Goal: Task Accomplishment & Management: Use online tool/utility

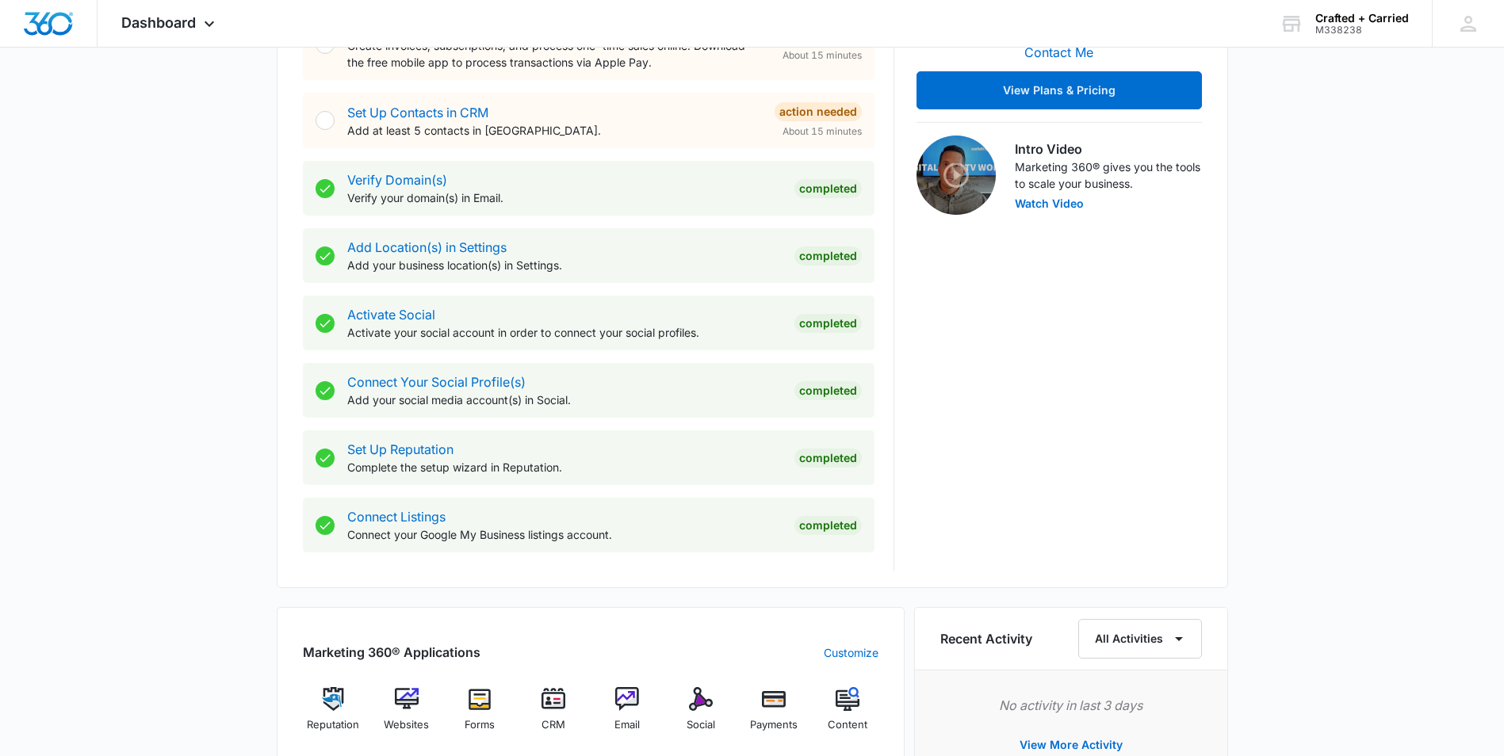
scroll to position [634, 0]
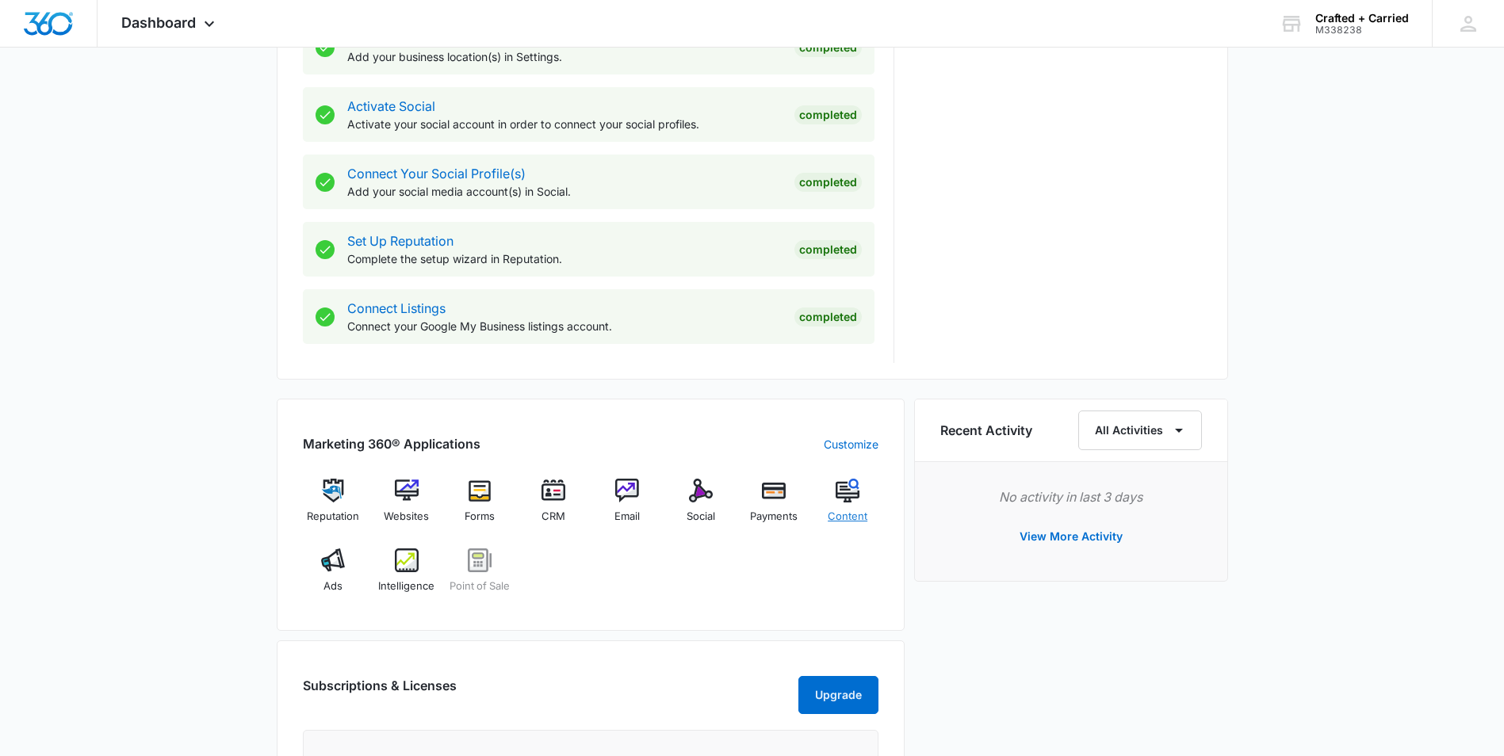
click at [839, 505] on div "Content" at bounding box center [847, 507] width 61 height 57
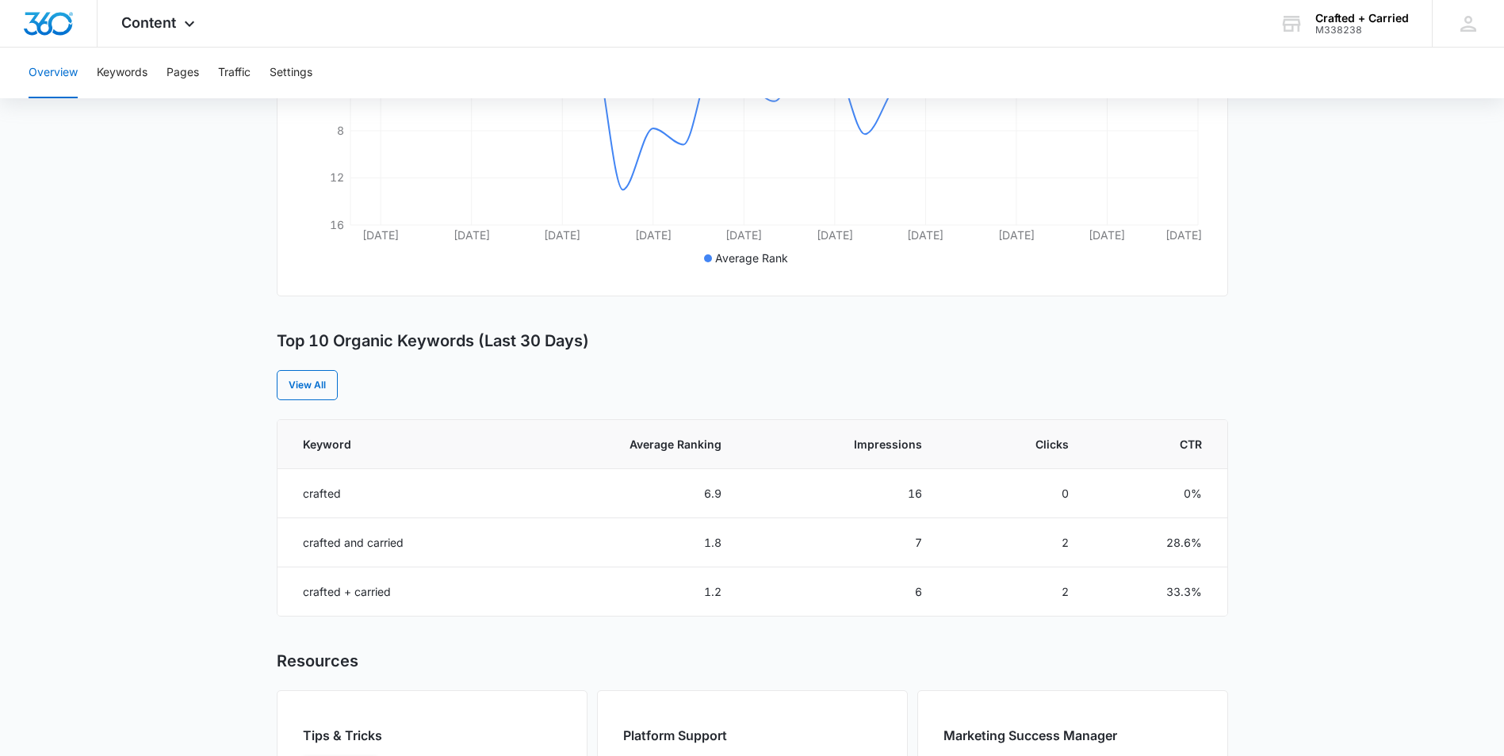
scroll to position [347, 0]
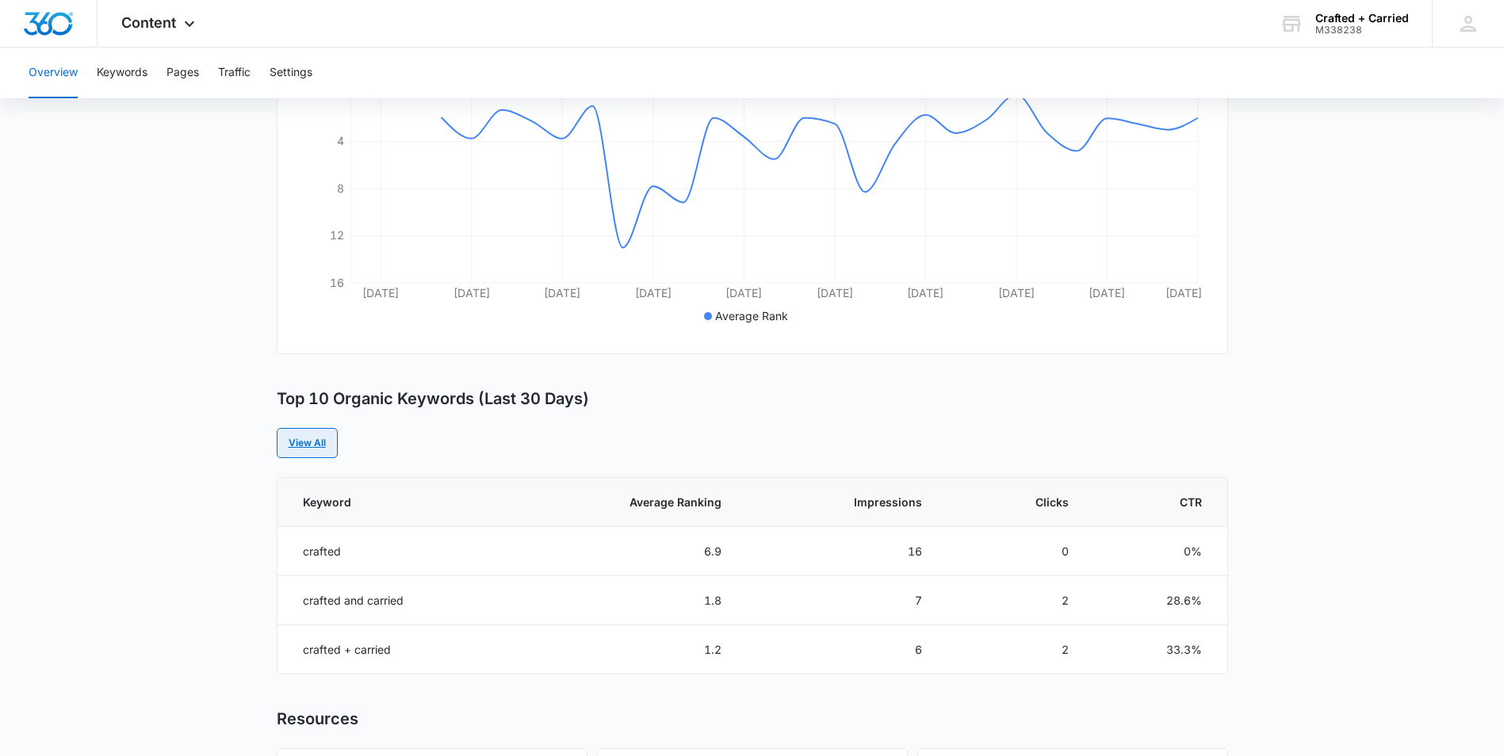
click at [299, 449] on link "View All" at bounding box center [307, 443] width 61 height 30
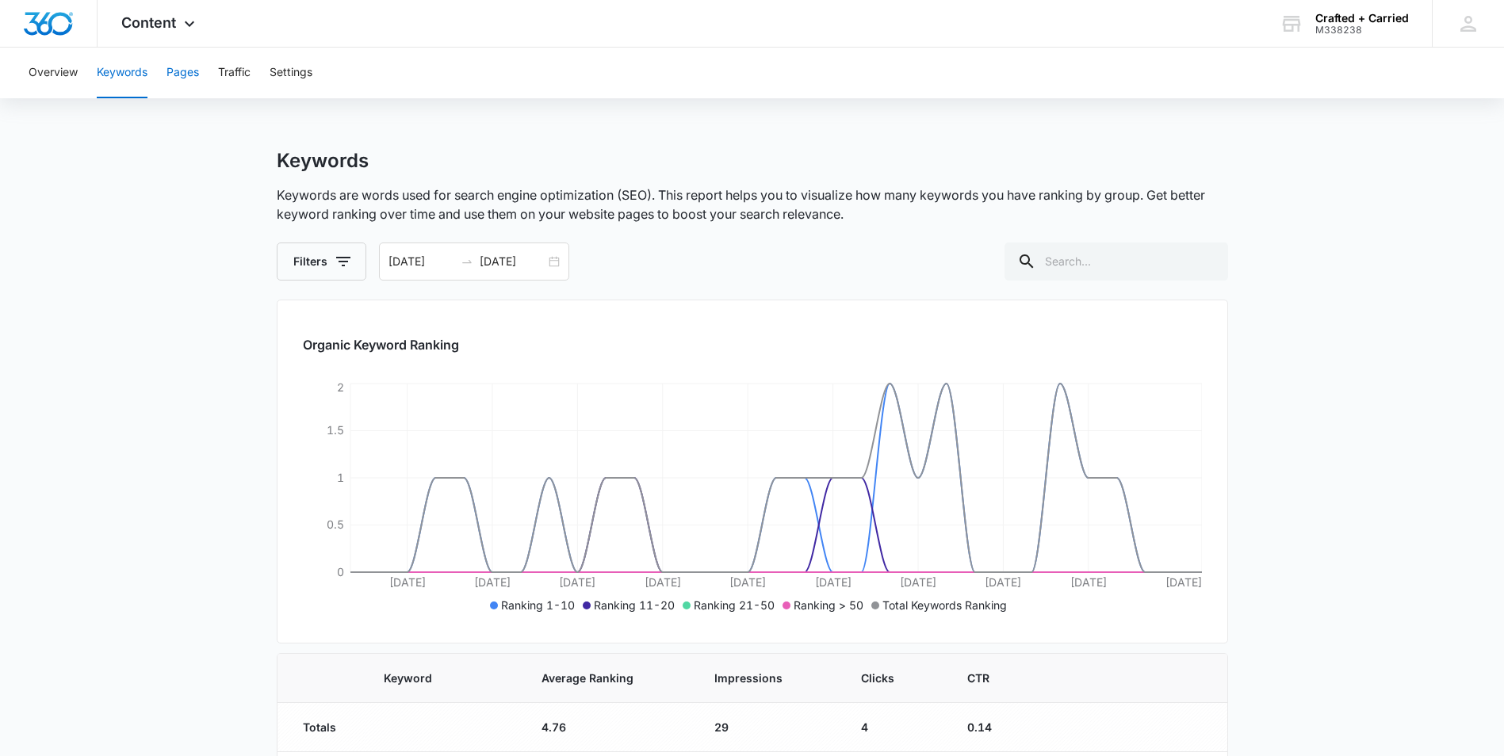
click at [197, 81] on button "Pages" at bounding box center [182, 73] width 33 height 51
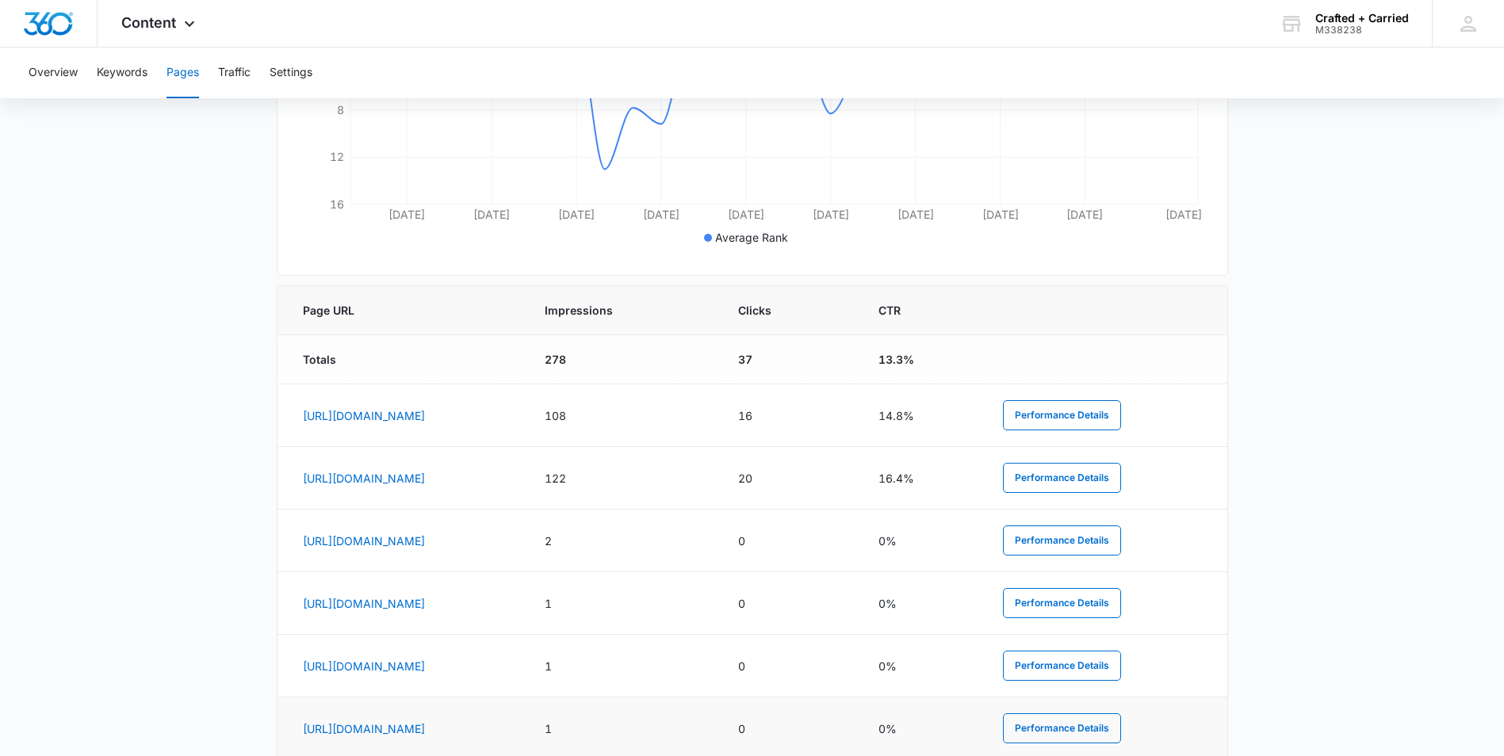
scroll to position [166, 0]
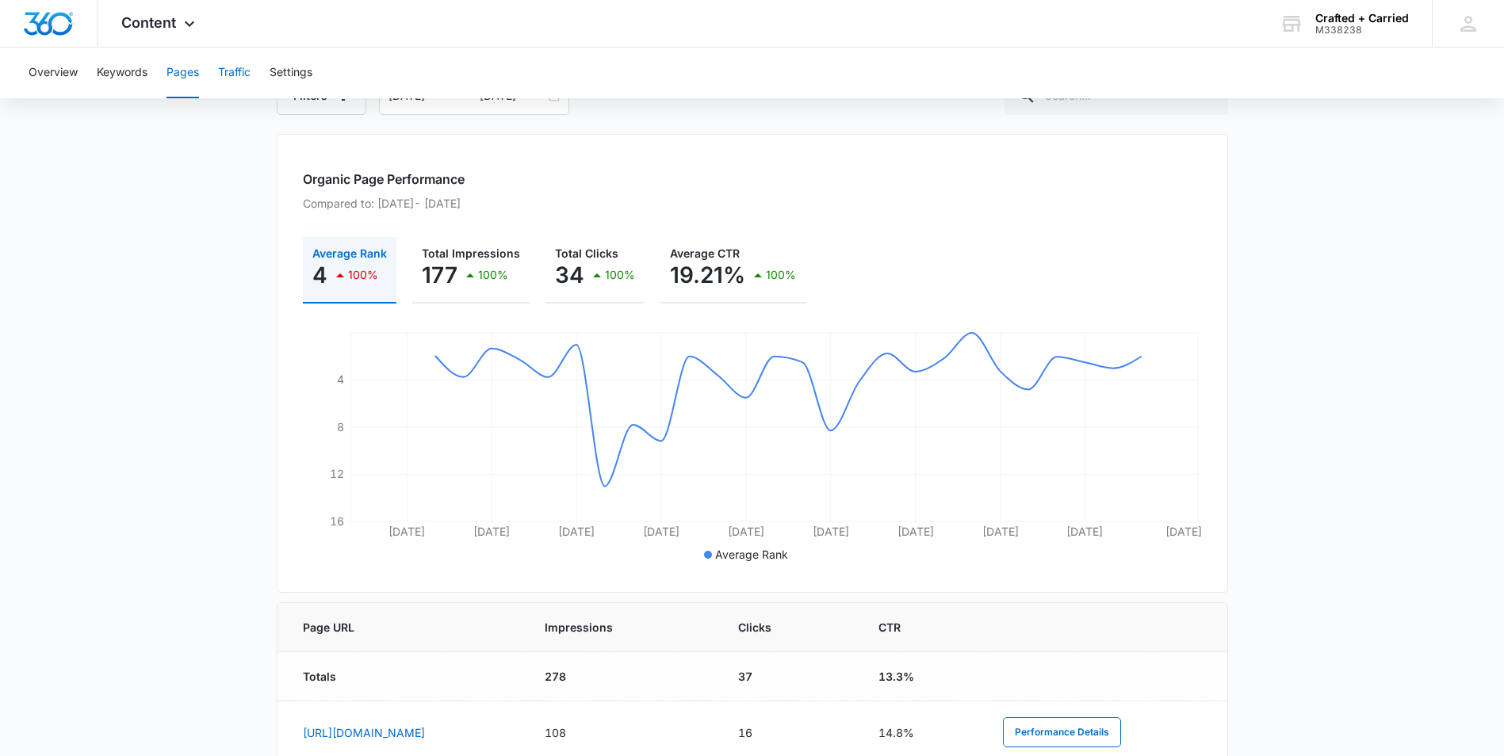
click at [238, 71] on button "Traffic" at bounding box center [234, 73] width 33 height 51
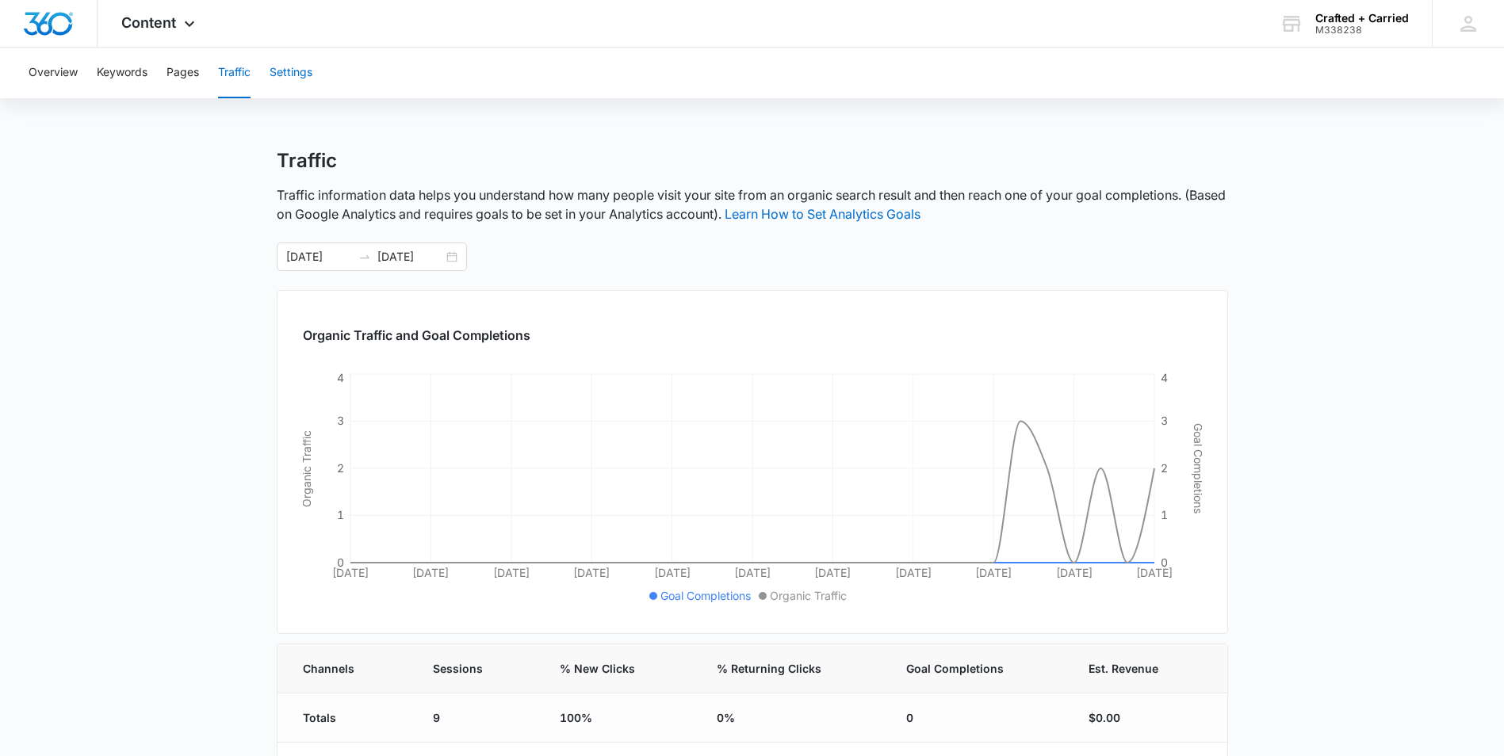
click at [302, 67] on button "Settings" at bounding box center [291, 73] width 43 height 51
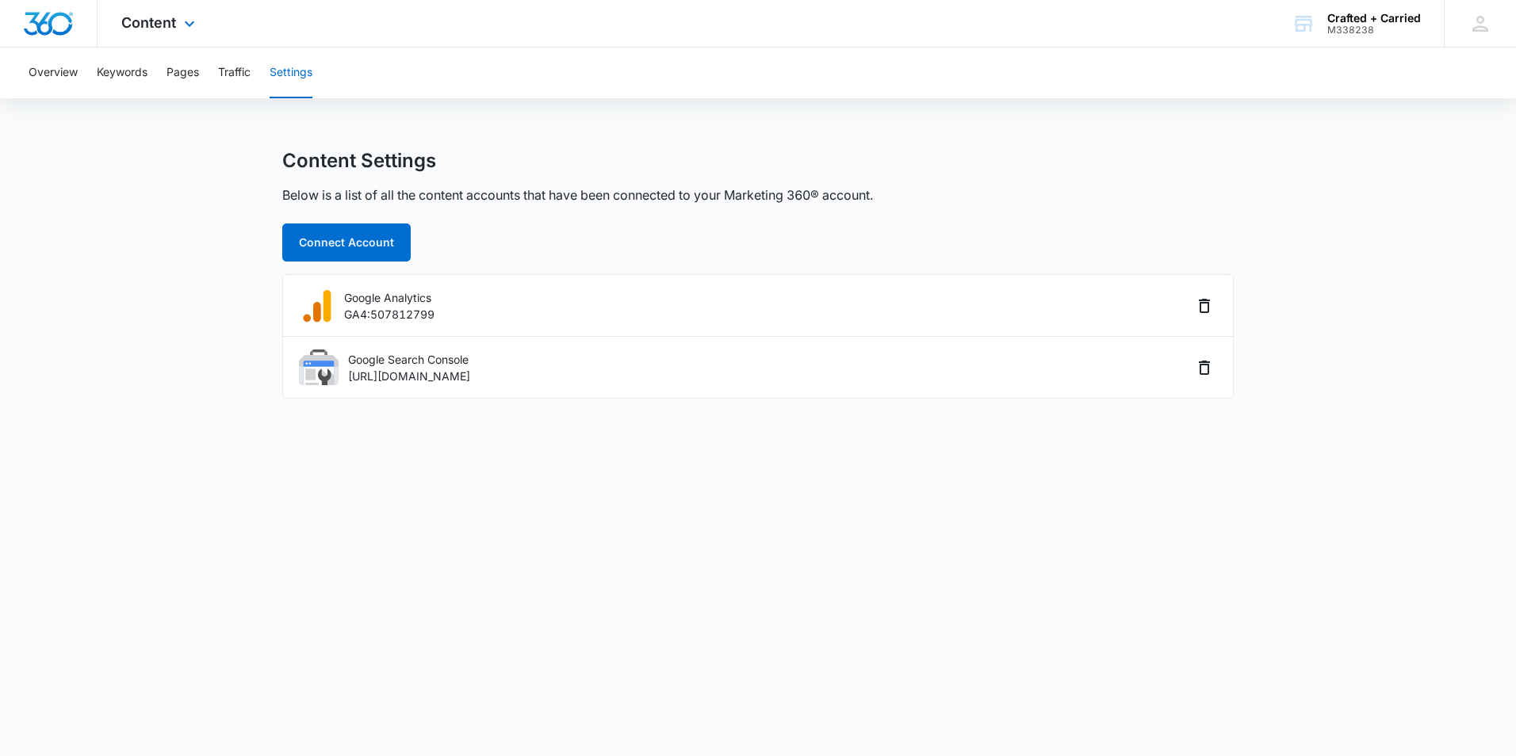
click at [193, 17] on div "Content Apps Reputation Websites Forms CRM Email Social Payments POS Content Ad…" at bounding box center [160, 23] width 125 height 47
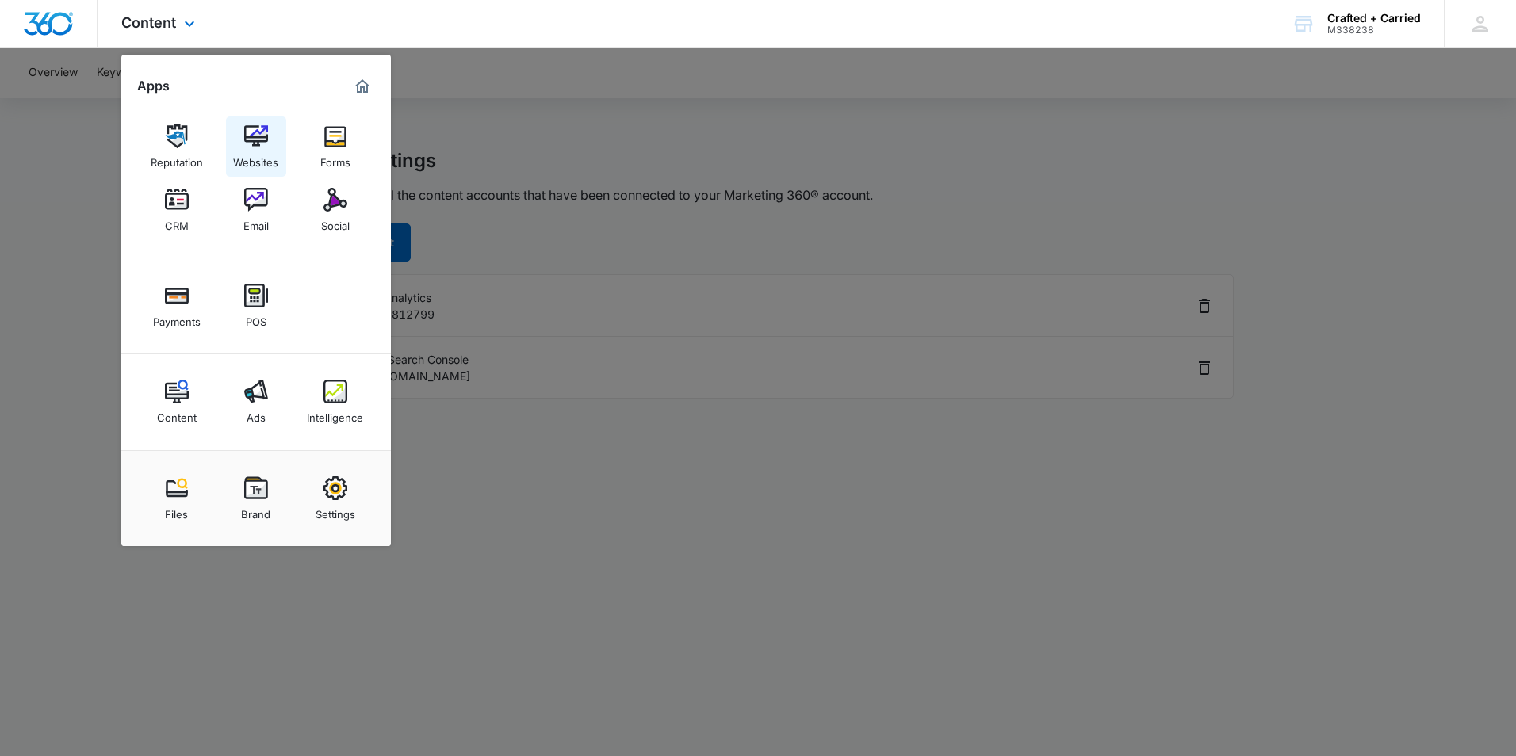
click at [263, 126] on img at bounding box center [256, 136] width 24 height 24
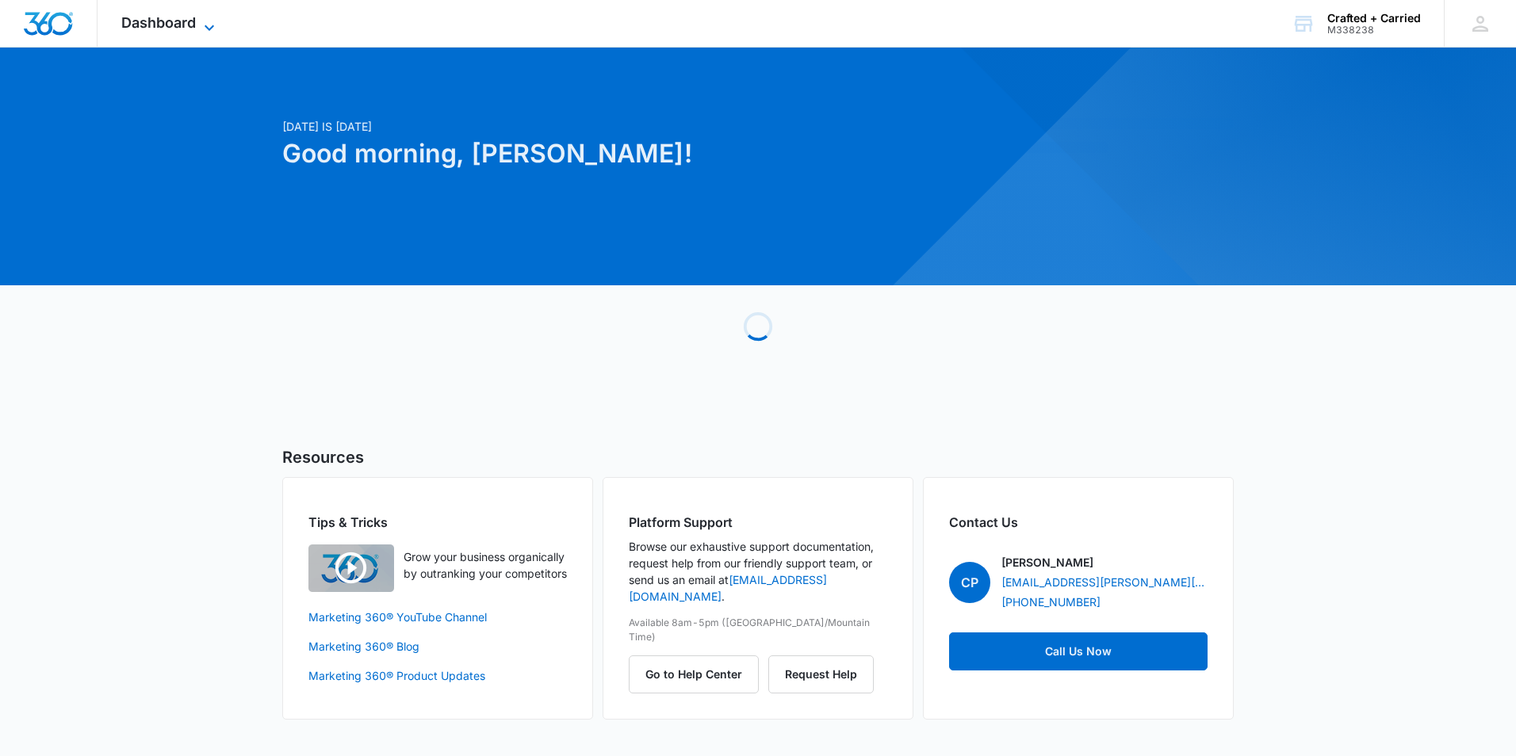
click at [213, 31] on icon at bounding box center [209, 27] width 19 height 19
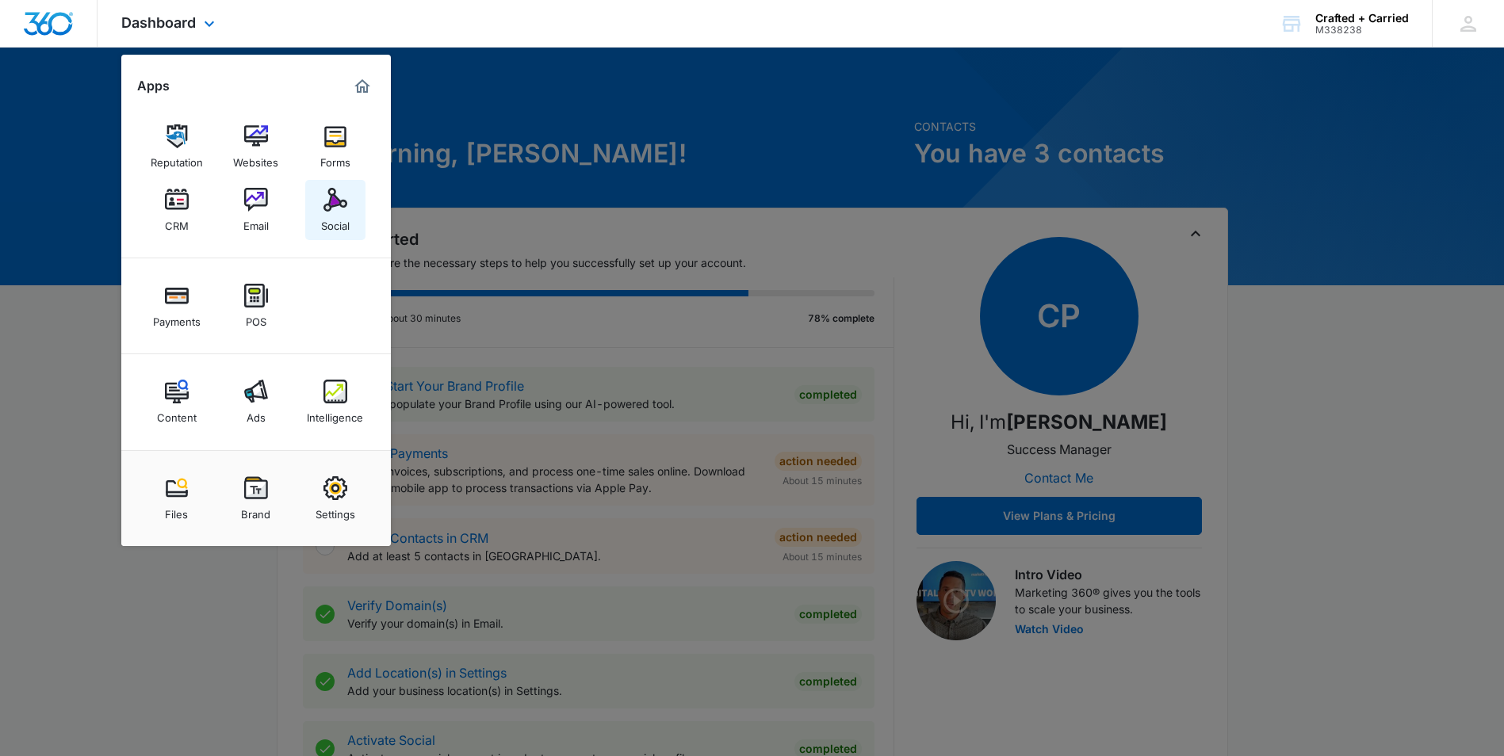
click at [335, 207] on img at bounding box center [335, 200] width 24 height 24
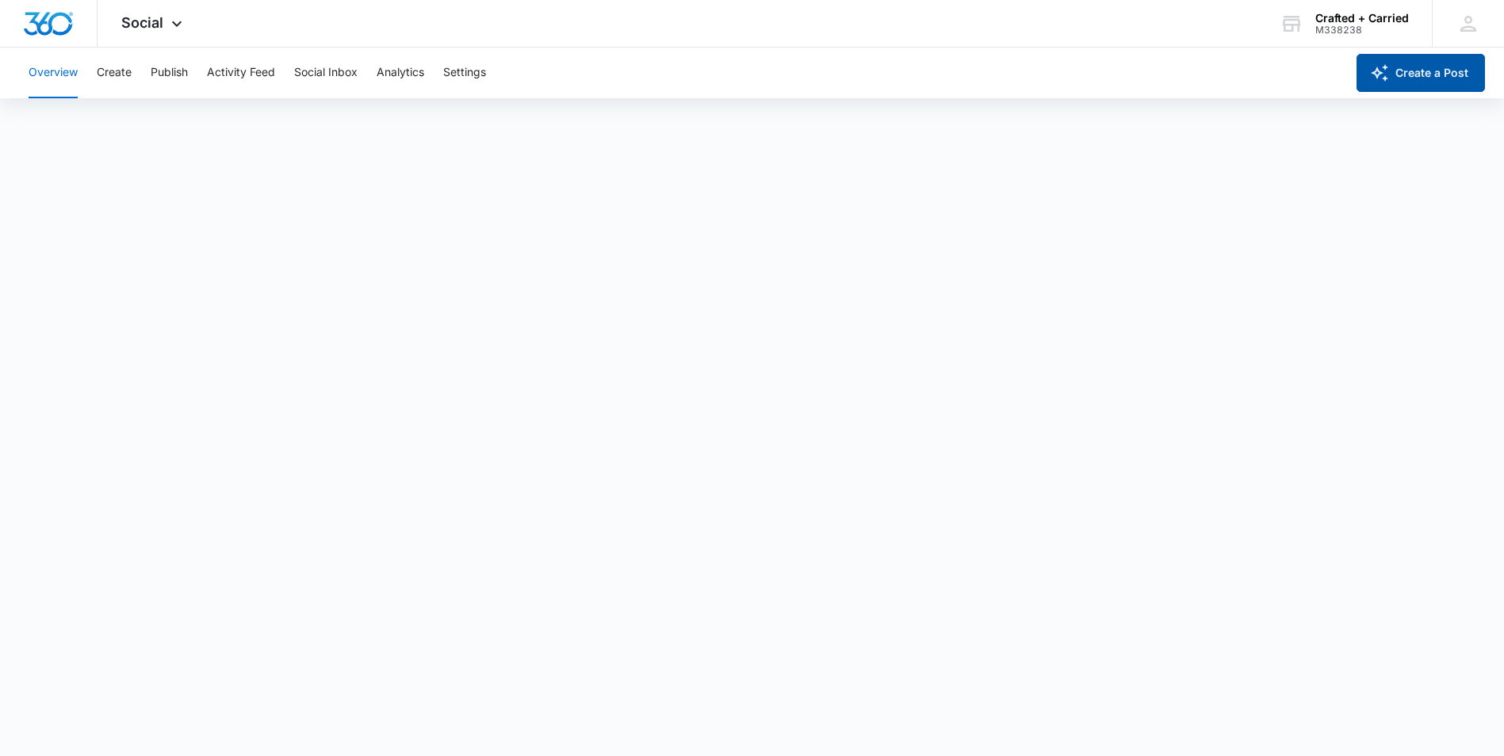
click at [1400, 81] on button "Create a Post" at bounding box center [1421, 73] width 128 height 38
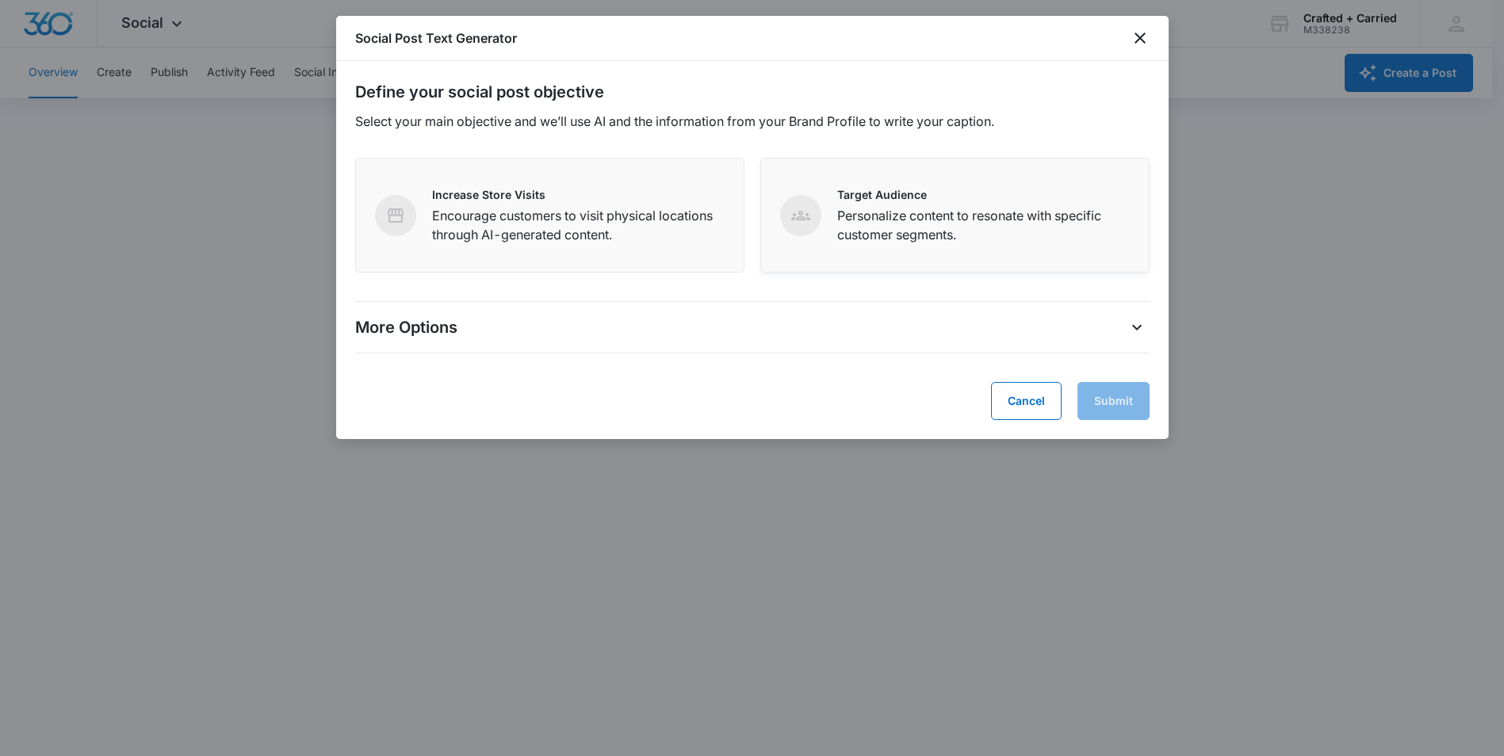
click at [950, 228] on p "Personalize content to resonate with specific customer segments." at bounding box center [983, 225] width 293 height 38
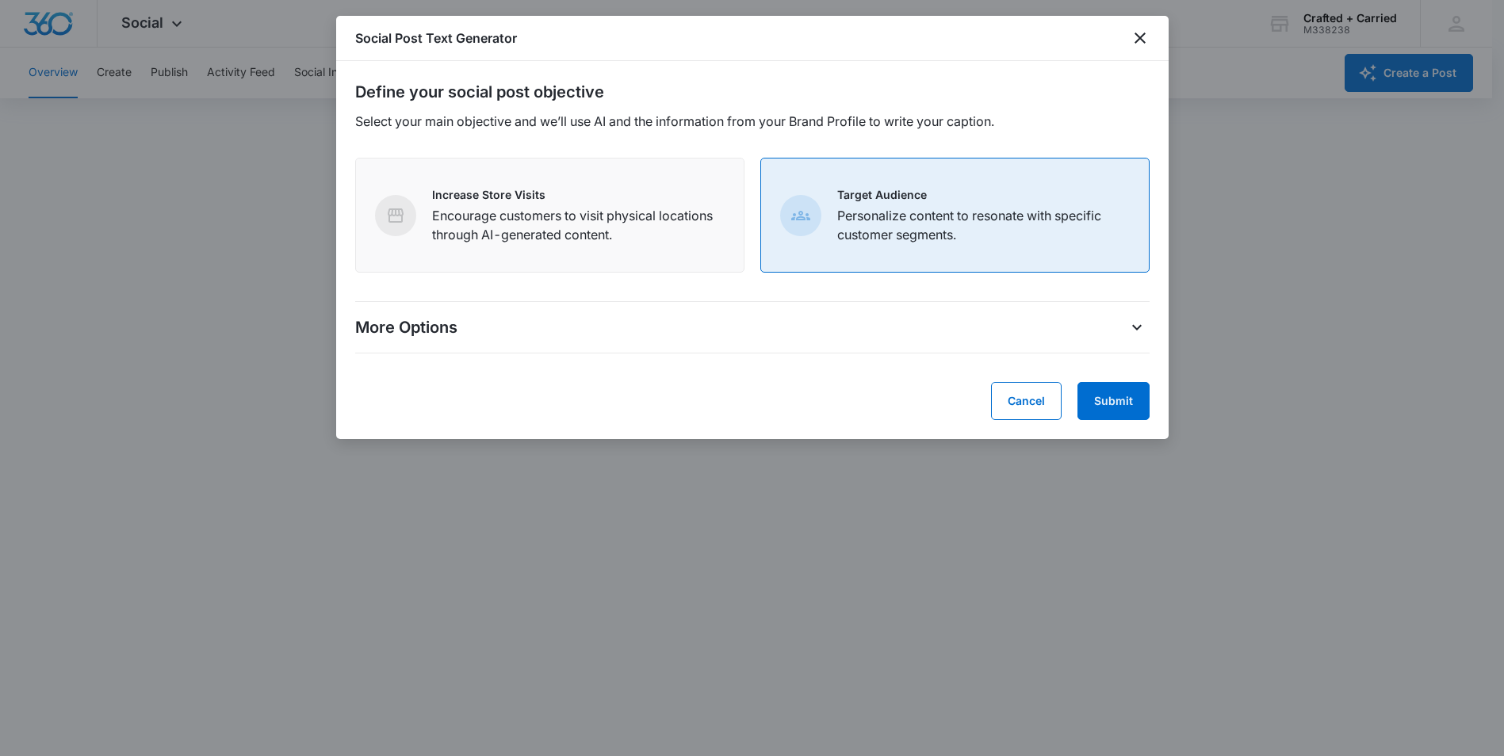
click at [1121, 335] on div "More Options" at bounding box center [752, 327] width 794 height 25
click at [1128, 325] on icon "More Options" at bounding box center [1136, 327] width 19 height 19
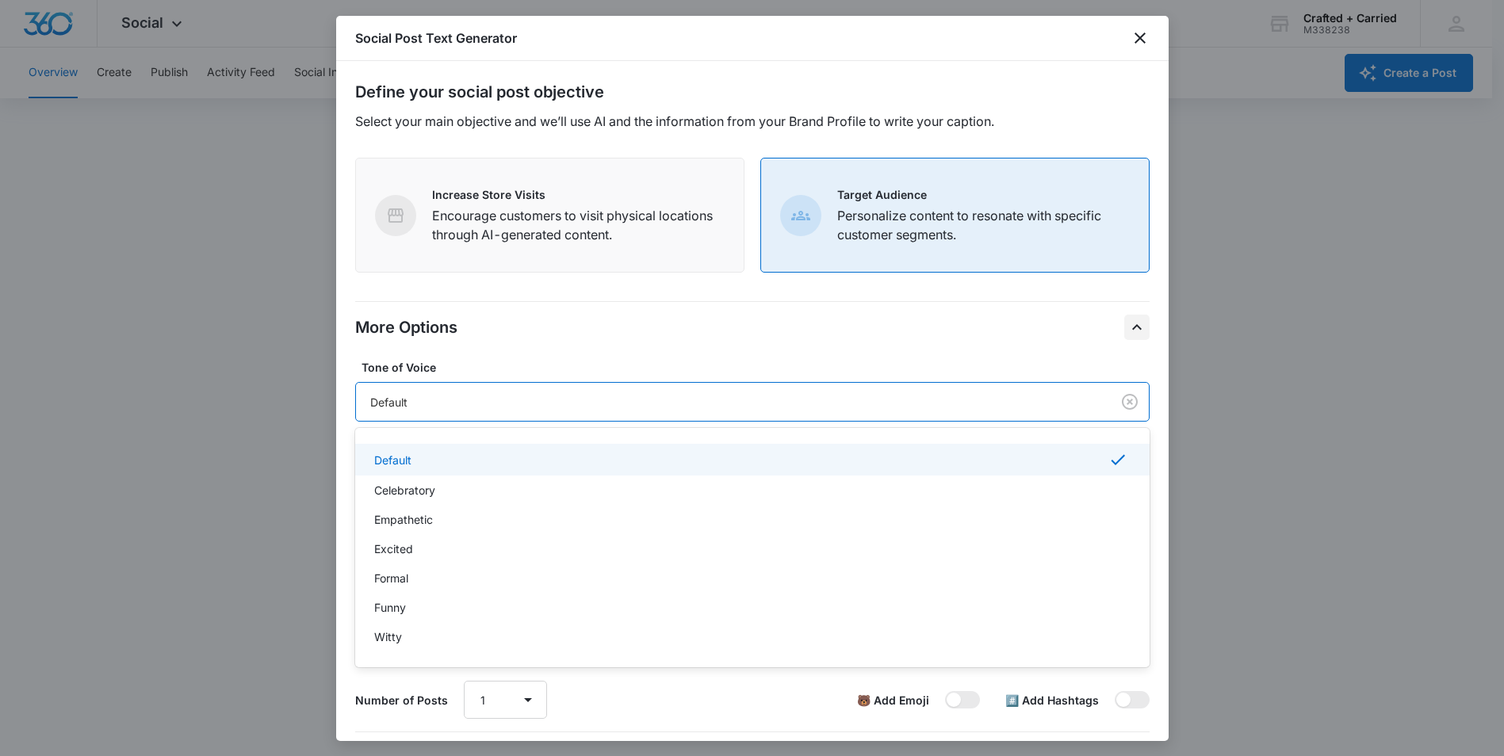
click at [827, 396] on div "Default" at bounding box center [730, 402] width 720 height 17
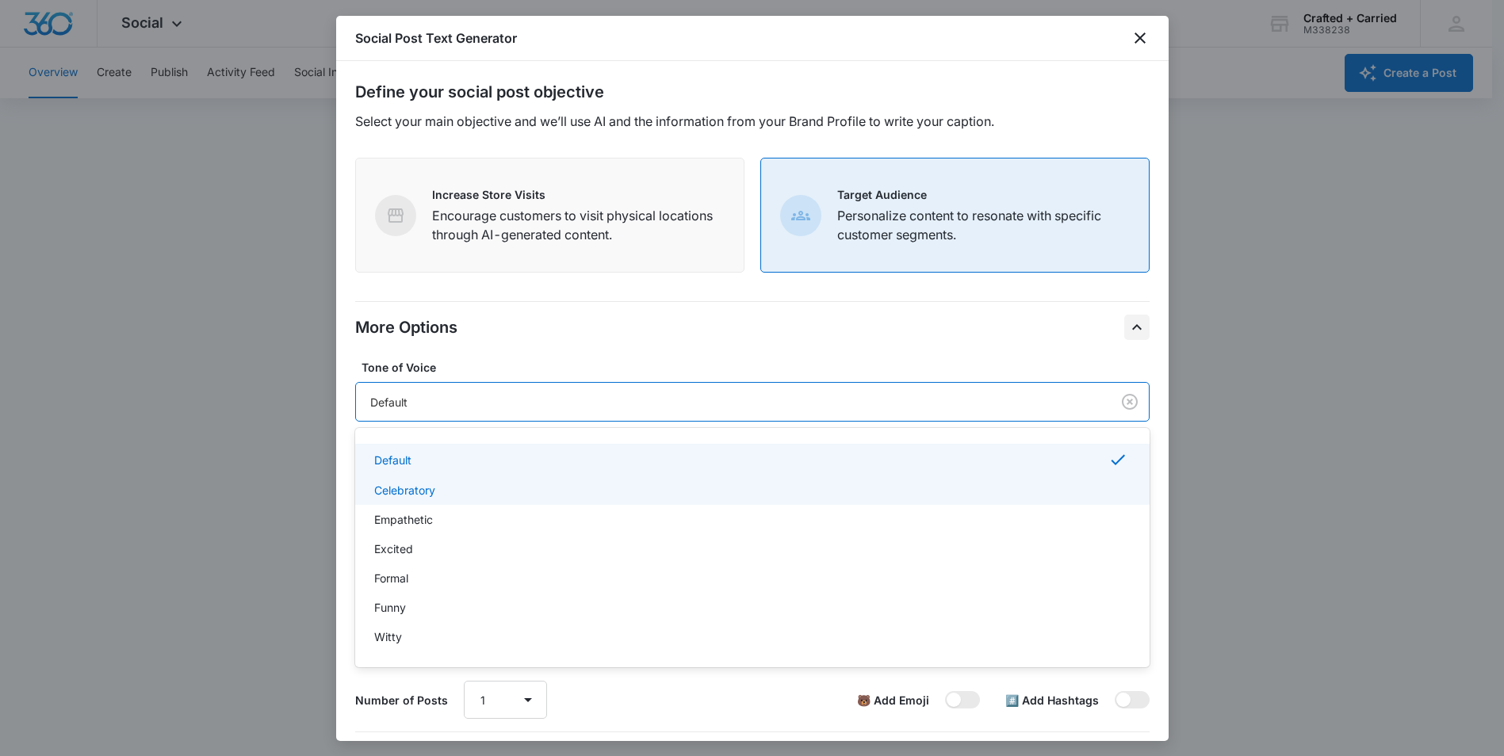
click at [503, 495] on div "Celebratory" at bounding box center [750, 490] width 753 height 17
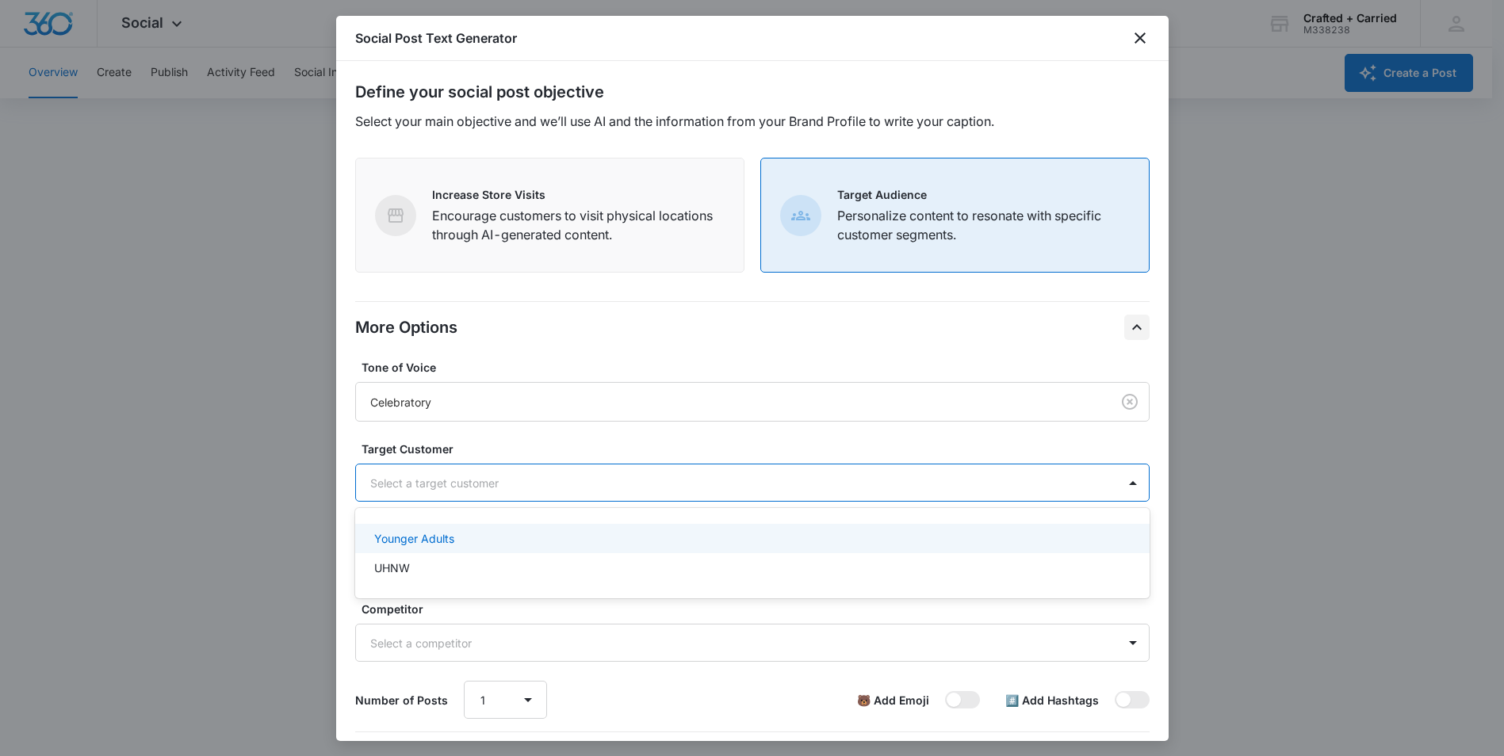
click at [554, 479] on div at bounding box center [733, 483] width 726 height 20
click at [469, 537] on div "Younger Adults" at bounding box center [750, 538] width 753 height 17
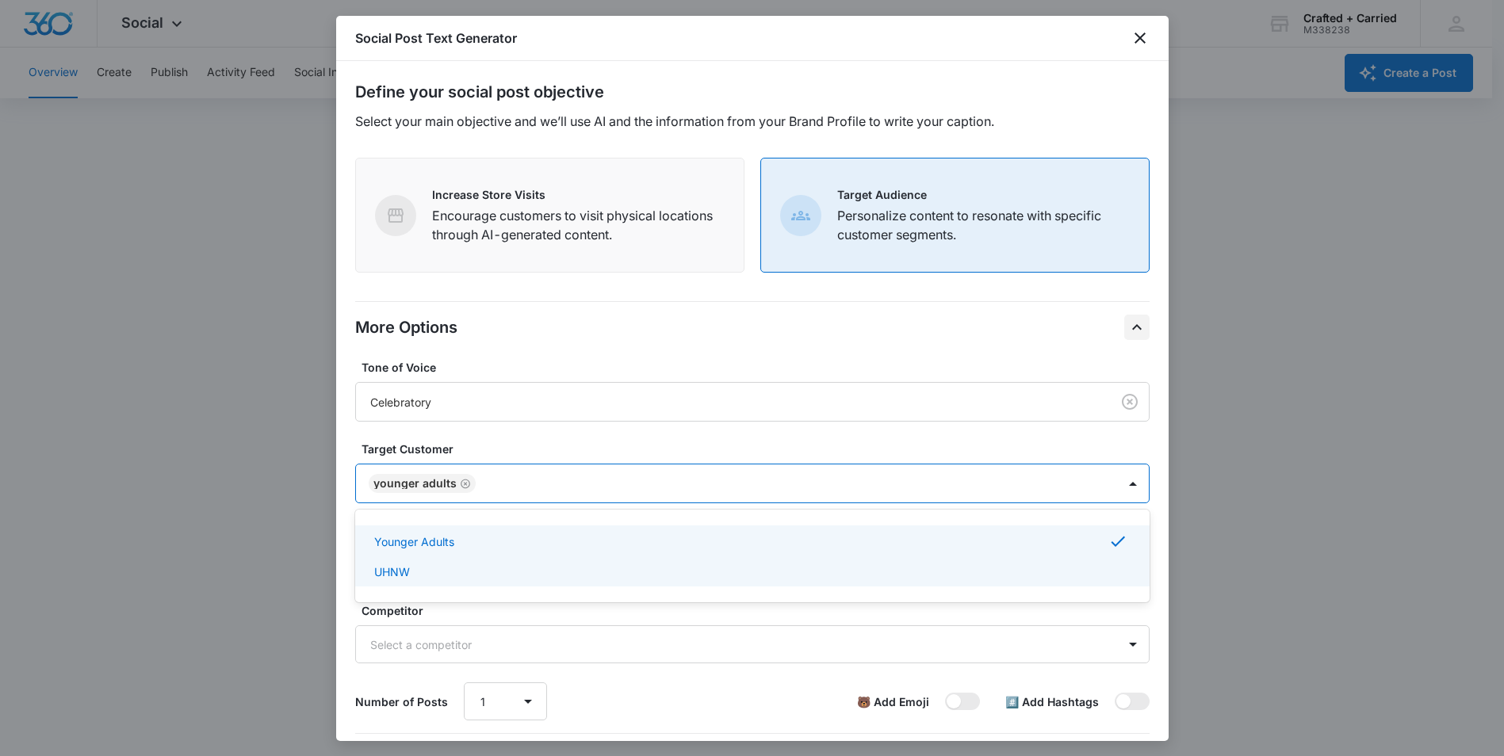
click at [473, 571] on div "UHNW" at bounding box center [750, 572] width 753 height 17
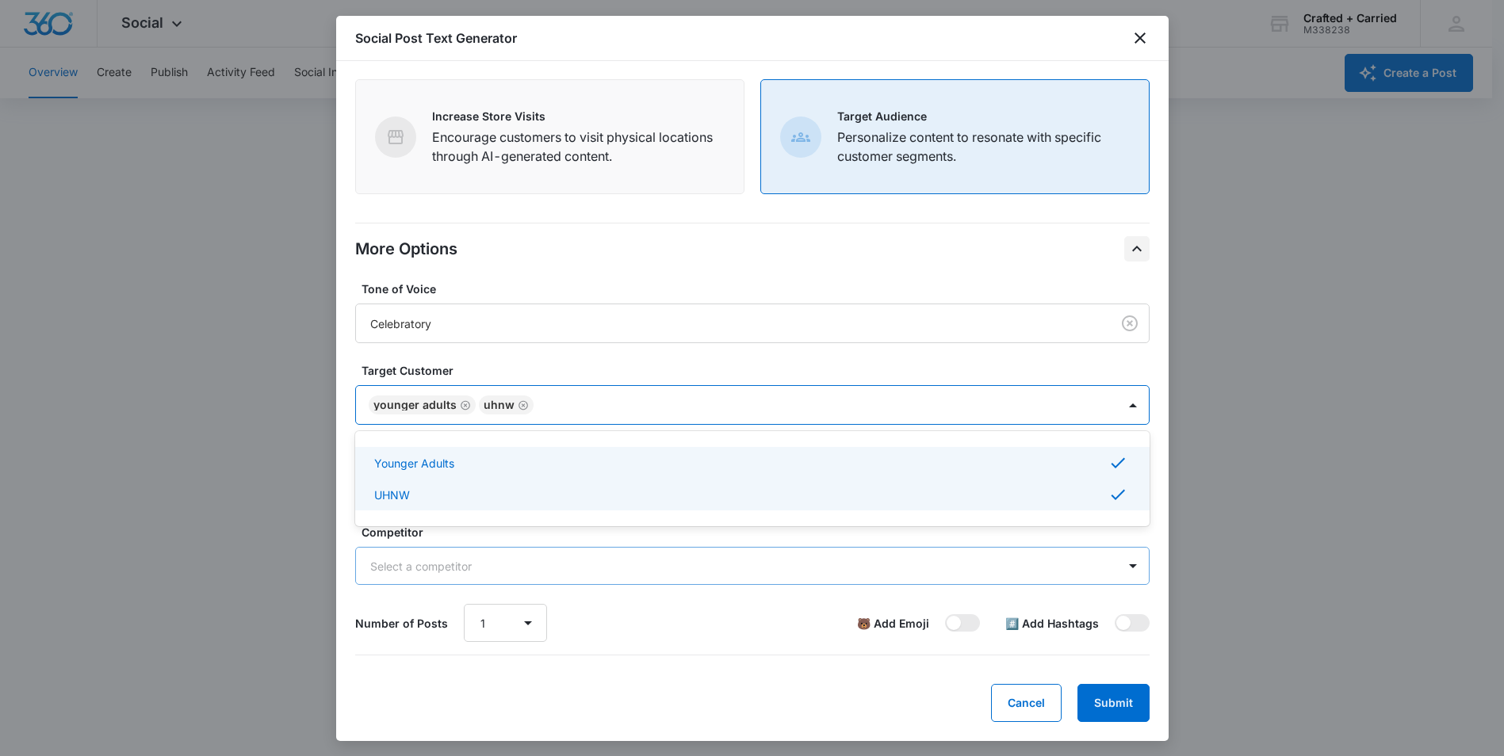
click at [563, 550] on div "Select a competitor" at bounding box center [736, 567] width 761 height 36
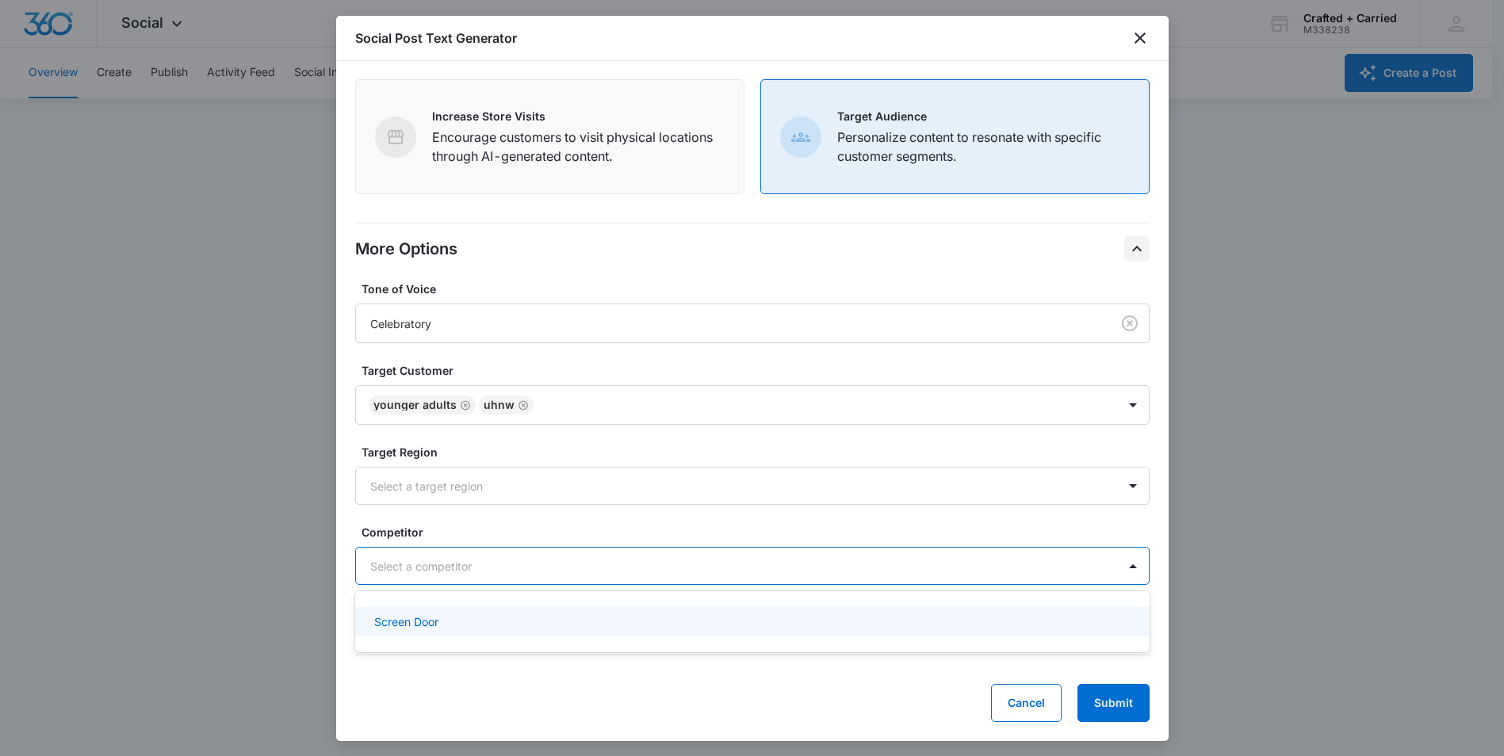
click at [503, 618] on div "Screen Door" at bounding box center [750, 622] width 753 height 17
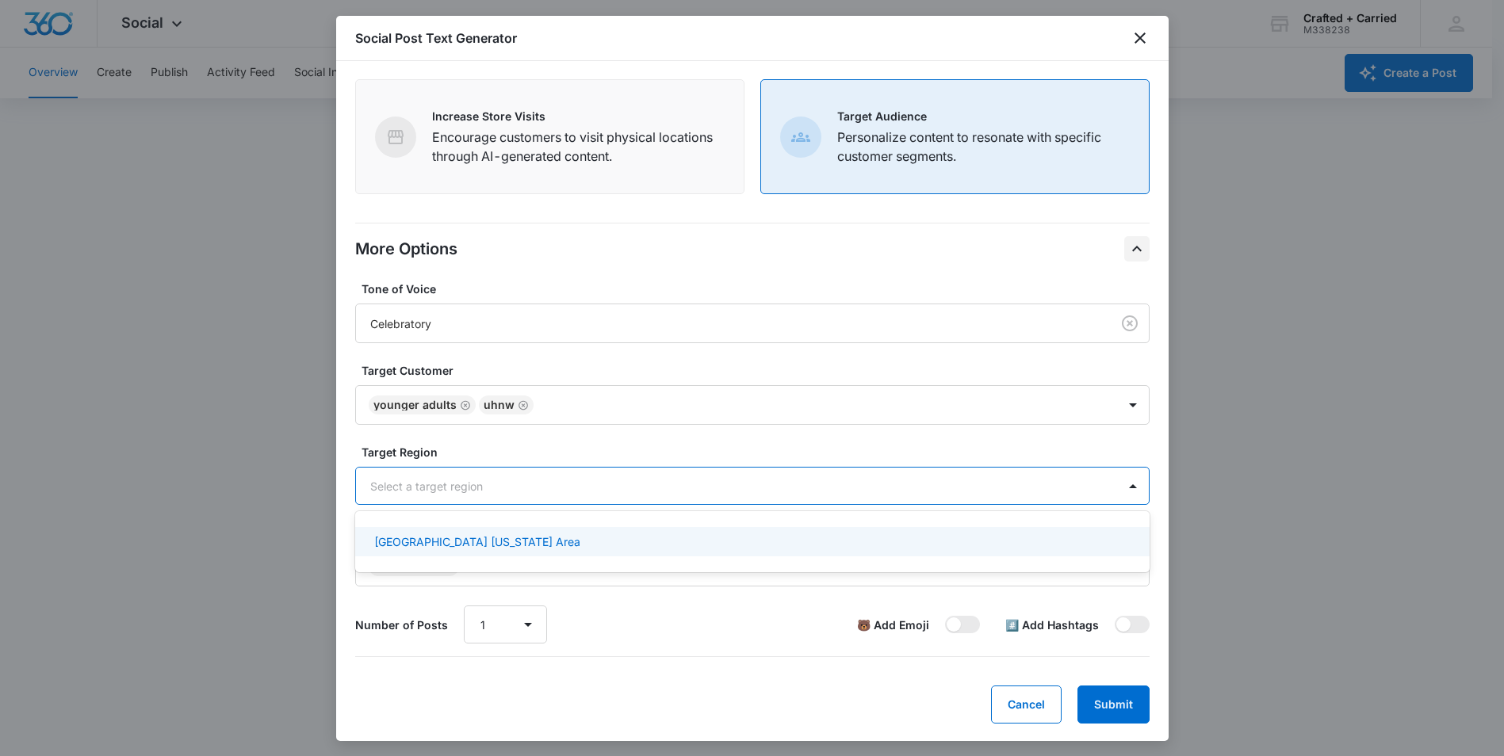
click at [630, 488] on div at bounding box center [733, 486] width 726 height 20
click at [589, 528] on div "[GEOGRAPHIC_DATA] [US_STATE] Area" at bounding box center [752, 541] width 794 height 29
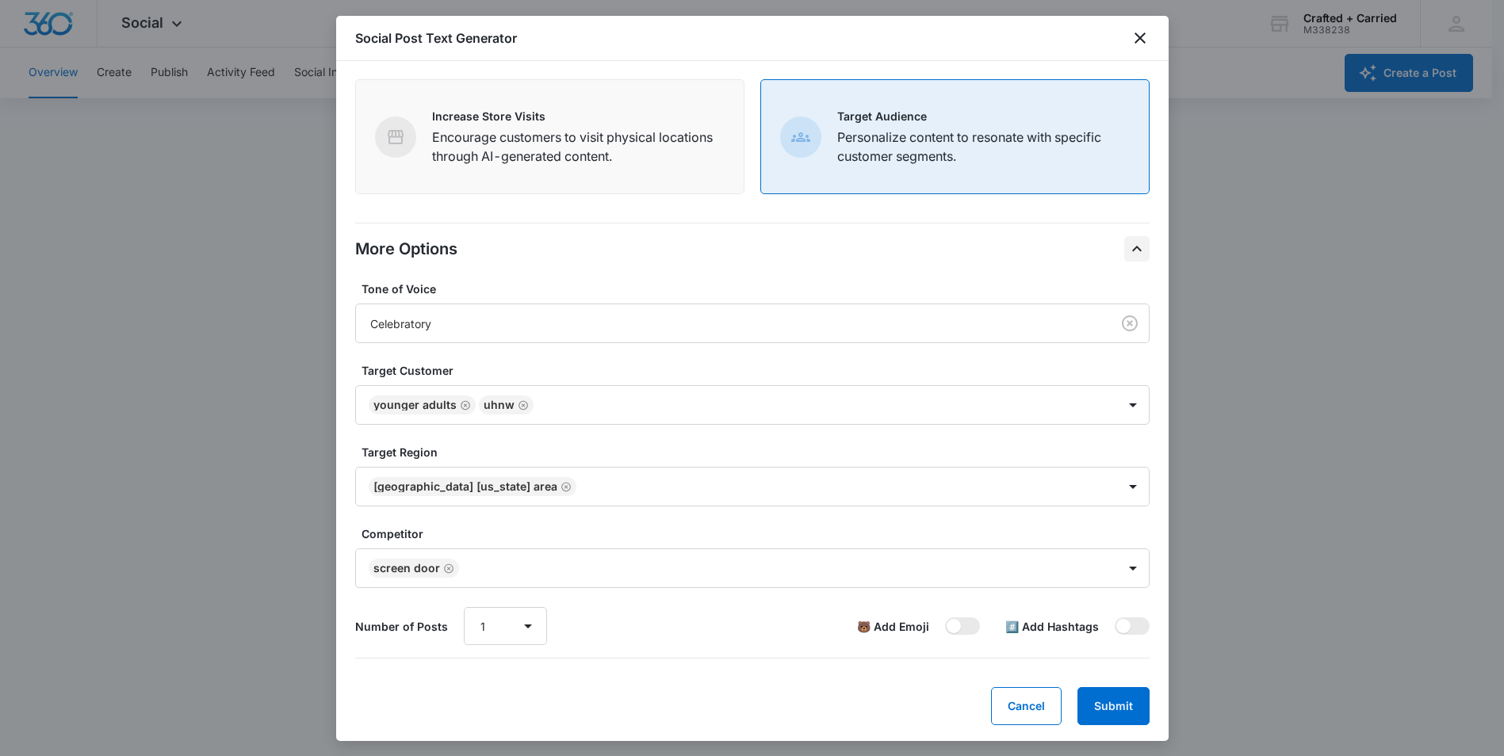
click at [744, 453] on label "Target Region" at bounding box center [759, 452] width 794 height 17
click at [523, 627] on select "1 2 3 4 5 6 7 8 9 10" at bounding box center [505, 626] width 83 height 38
click at [1115, 710] on button "Submit" at bounding box center [1113, 706] width 72 height 38
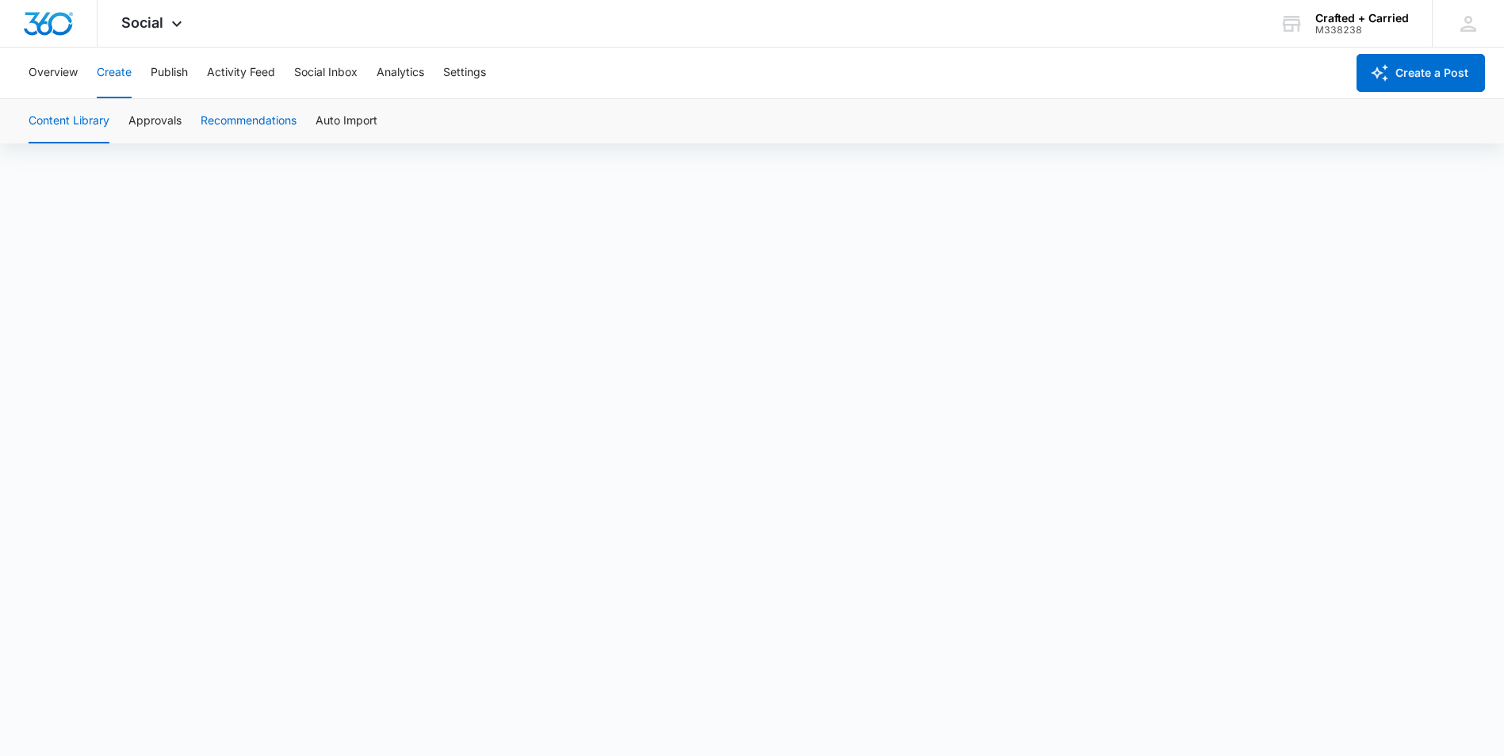
click at [262, 103] on button "Recommendations" at bounding box center [249, 121] width 96 height 44
click at [264, 113] on button "Recommendations" at bounding box center [249, 121] width 96 height 44
click at [163, 121] on button "Approvals" at bounding box center [154, 121] width 53 height 44
click at [177, 78] on button "Publish" at bounding box center [169, 73] width 37 height 51
click at [391, 67] on button "Analytics" at bounding box center [401, 73] width 48 height 51
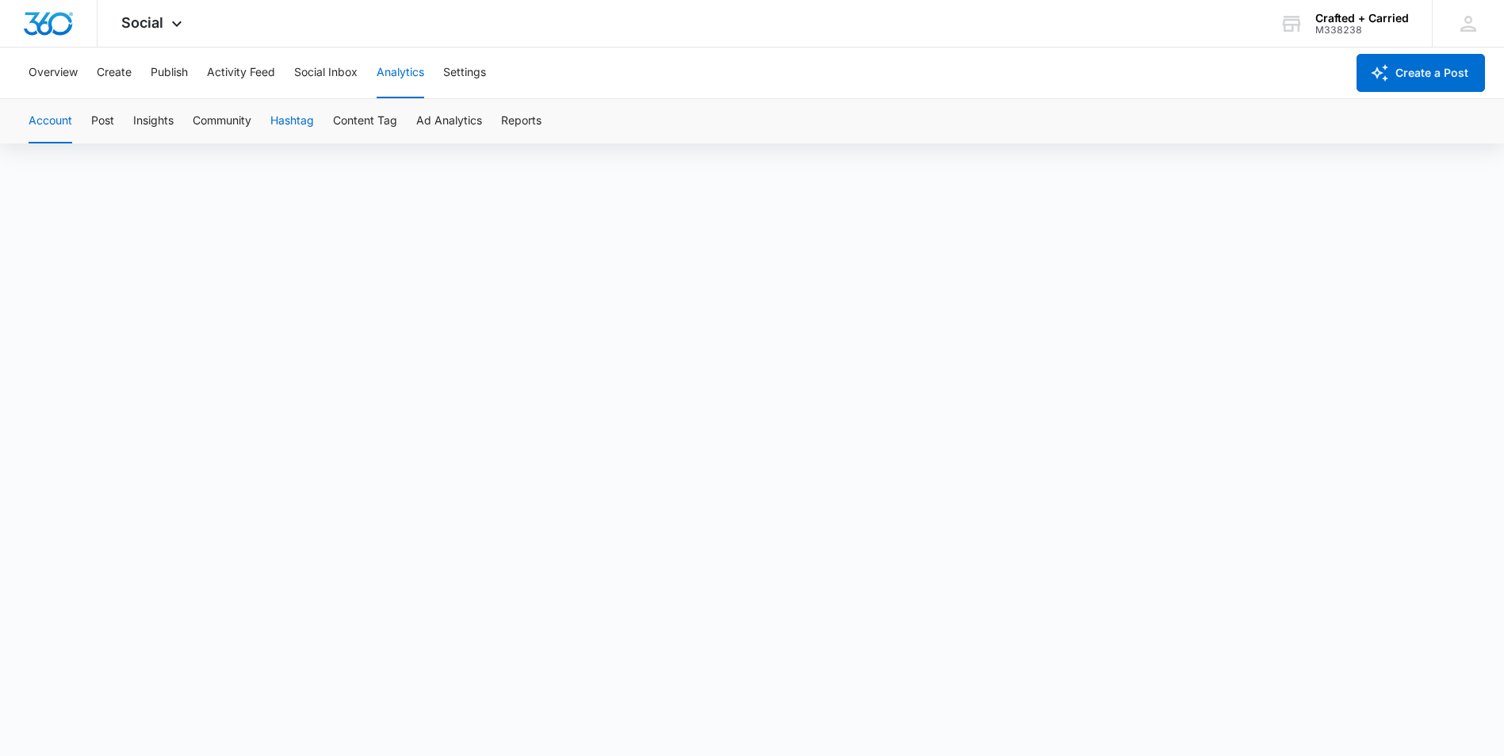
click at [306, 118] on button "Hashtag" at bounding box center [292, 121] width 44 height 44
